Goal: Task Accomplishment & Management: Use online tool/utility

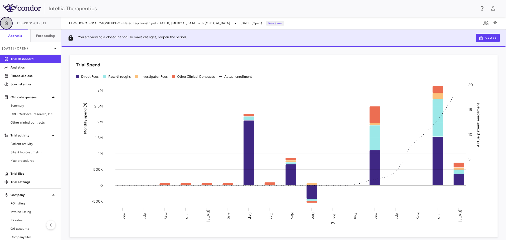
click at [6, 23] on icon "button" at bounding box center [6, 23] width 4 height 4
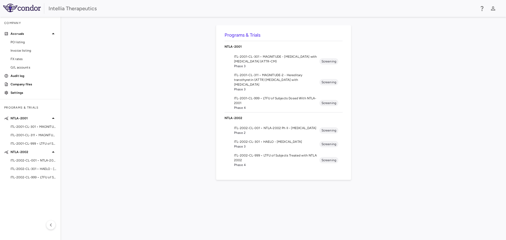
click at [283, 79] on span "ITL-2001-CL-311 • MAGNITUDE-2 - Hereditary transthyretin (ATTR) [MEDICAL_DATA] …" at bounding box center [276, 80] width 85 height 14
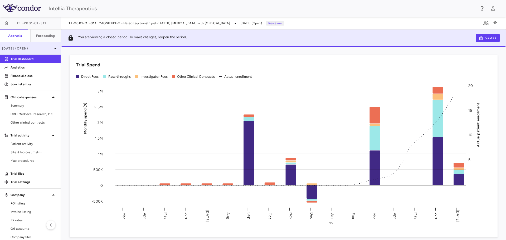
click at [28, 47] on p "[DATE] (Open)" at bounding box center [27, 48] width 50 height 5
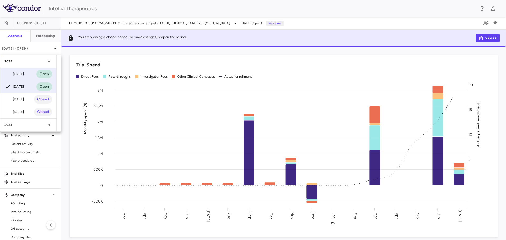
click at [32, 72] on div "[DATE] Open" at bounding box center [28, 74] width 56 height 13
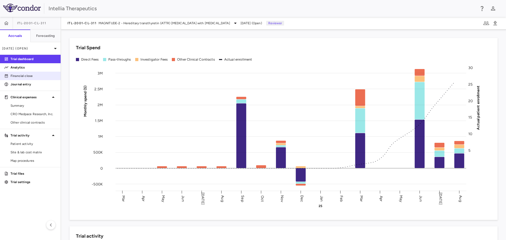
click at [36, 76] on p "Financial close" at bounding box center [34, 76] width 46 height 5
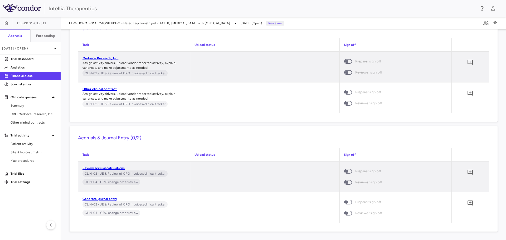
scroll to position [945, 0]
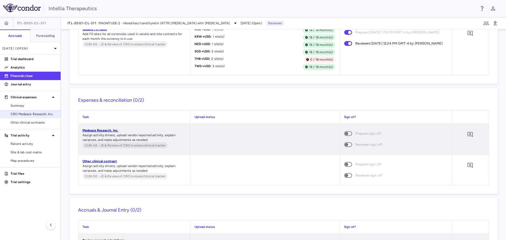
click at [24, 110] on link "CRO Medpace Research, Inc." at bounding box center [30, 114] width 61 height 8
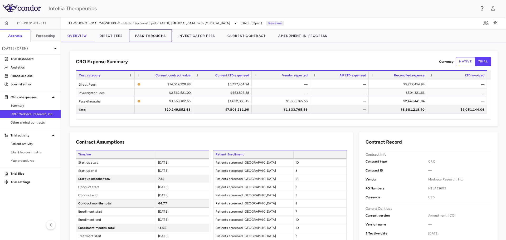
click at [142, 37] on button "Pass-Throughs" at bounding box center [150, 36] width 43 height 13
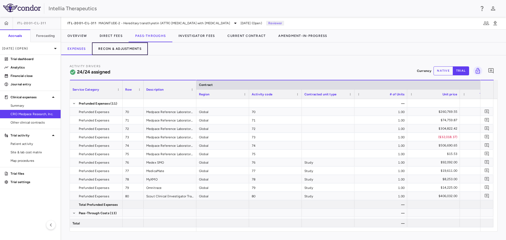
click at [107, 48] on button "Recon & Adjustments" at bounding box center [120, 48] width 56 height 13
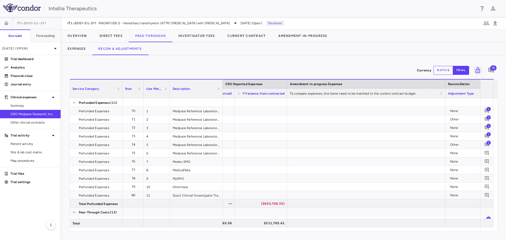
click at [237, 93] on span at bounding box center [238, 93] width 3 height 3
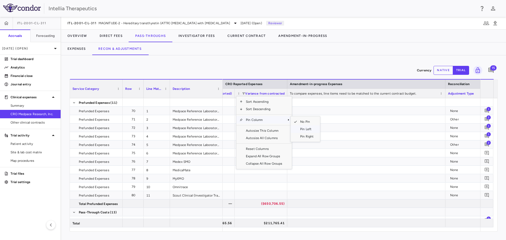
click at [302, 128] on span "Pin Left" at bounding box center [307, 128] width 20 height 7
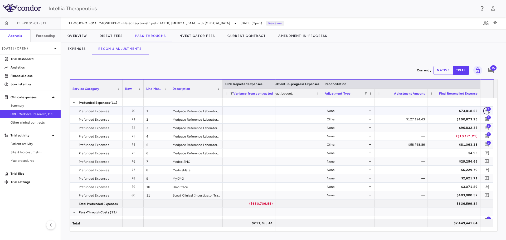
click at [484, 111] on icon "Add comment" at bounding box center [486, 110] width 5 height 5
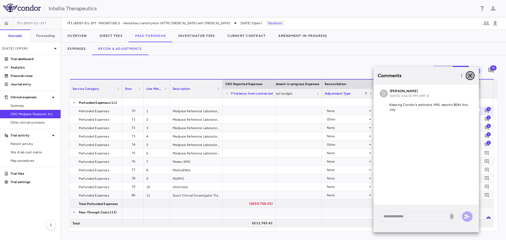
click at [470, 74] on icon "button" at bounding box center [470, 75] width 6 height 6
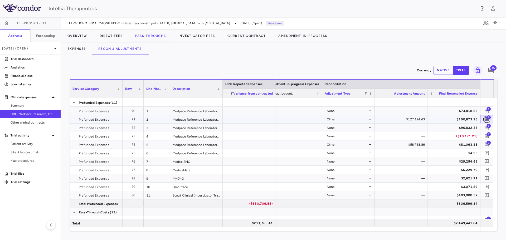
click at [484, 120] on icon "Add comment" at bounding box center [486, 119] width 5 height 5
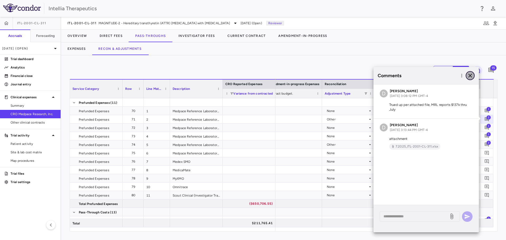
click at [468, 74] on icon "button" at bounding box center [470, 75] width 6 height 6
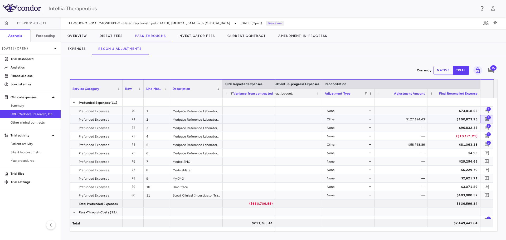
click at [487, 118] on span "2" at bounding box center [489, 117] width 4 height 4
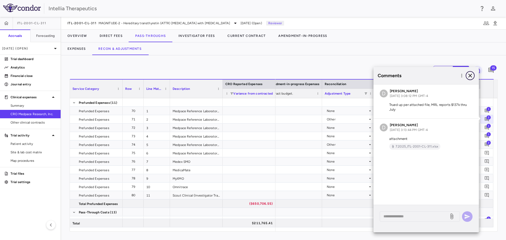
click at [470, 77] on icon "button" at bounding box center [470, 75] width 6 height 6
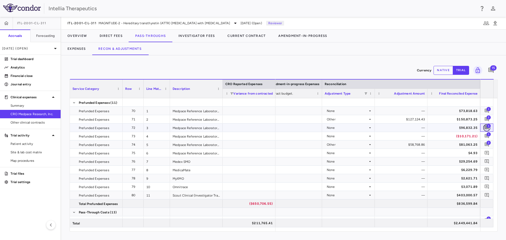
click at [486, 128] on icon "Add comment" at bounding box center [487, 128] width 4 height 4
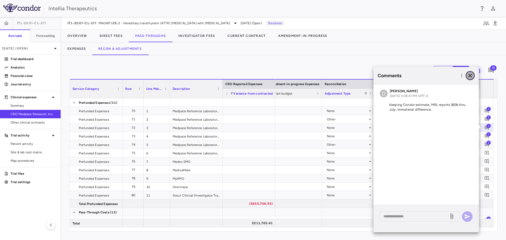
click at [470, 73] on icon "button" at bounding box center [470, 75] width 6 height 6
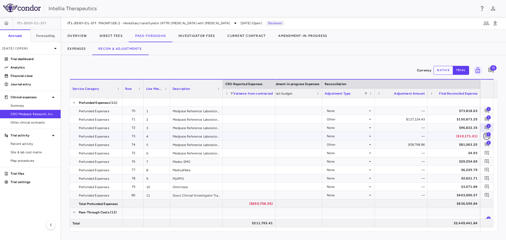
click at [487, 137] on icon "Add comment" at bounding box center [487, 136] width 4 height 4
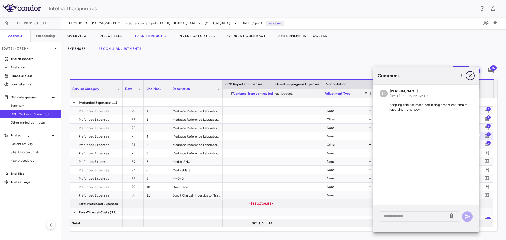
click at [471, 75] on icon "button" at bounding box center [470, 76] width 4 height 4
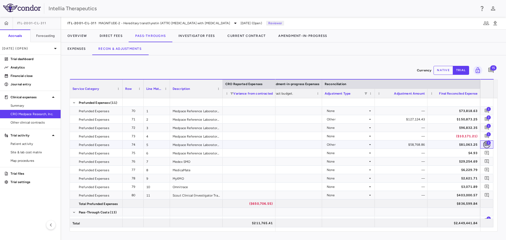
click at [487, 145] on icon "Add comment" at bounding box center [487, 145] width 4 height 4
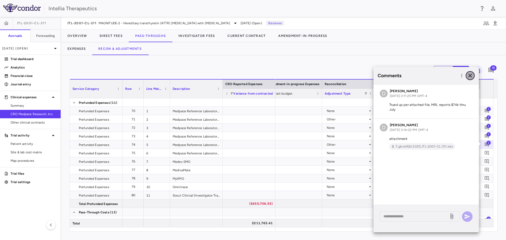
click at [470, 78] on icon "button" at bounding box center [470, 75] width 6 height 6
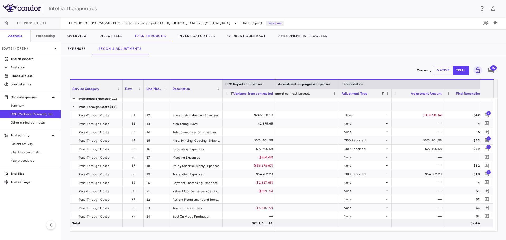
scroll to position [0, 807]
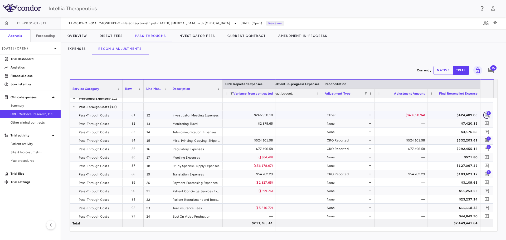
click at [488, 115] on icon "Add comment" at bounding box center [486, 115] width 5 height 5
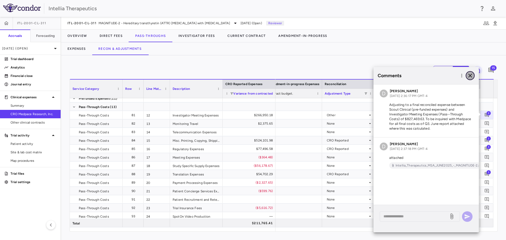
click at [470, 74] on icon "button" at bounding box center [470, 75] width 6 height 6
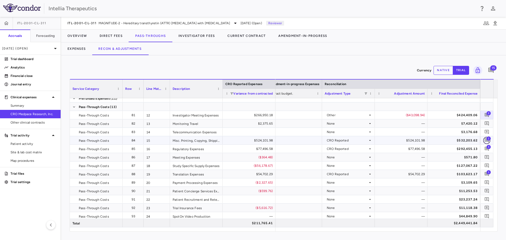
click at [485, 138] on icon "Add comment" at bounding box center [486, 140] width 5 height 5
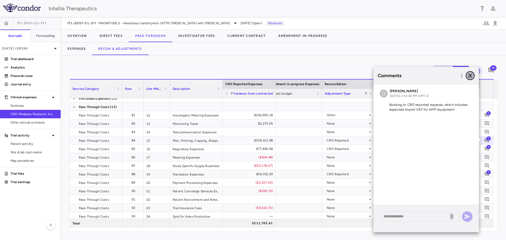
click at [469, 77] on icon "button" at bounding box center [470, 76] width 4 height 4
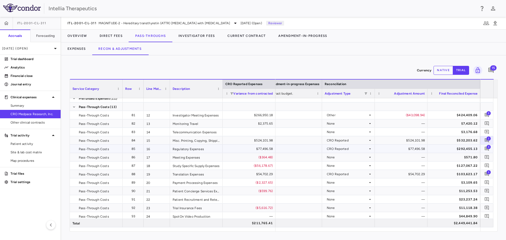
click at [487, 147] on span "3" at bounding box center [489, 147] width 4 height 4
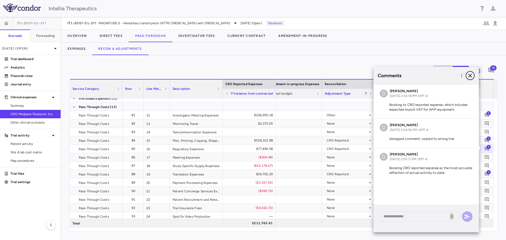
click at [472, 75] on icon "button" at bounding box center [470, 75] width 6 height 6
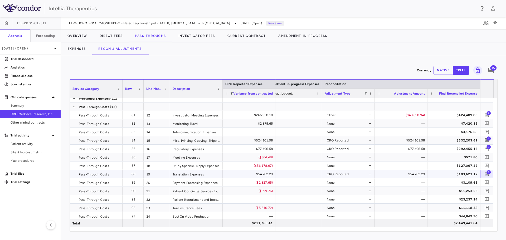
click at [489, 173] on span "1" at bounding box center [489, 172] width 4 height 4
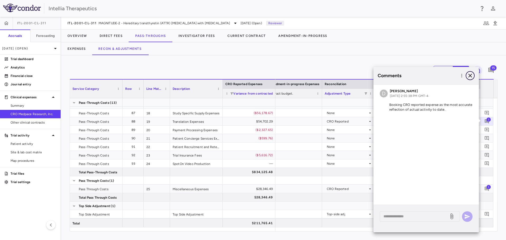
click at [472, 76] on icon "button" at bounding box center [470, 75] width 6 height 6
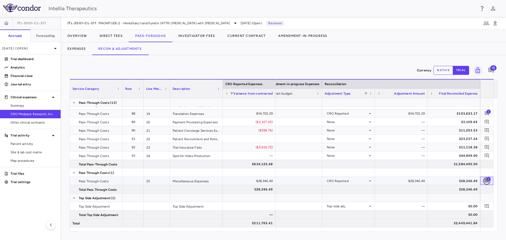
click at [486, 179] on icon "Add comment" at bounding box center [486, 180] width 5 height 5
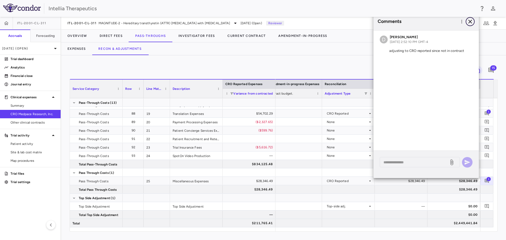
click at [471, 23] on icon "button" at bounding box center [470, 21] width 6 height 6
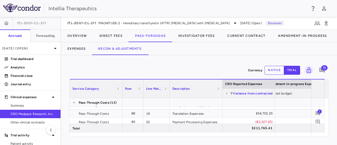
scroll to position [0, 836]
